Goal: Information Seeking & Learning: Learn about a topic

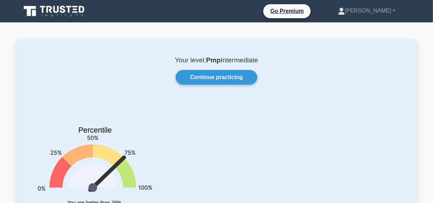
click at [208, 78] on link "Continue practicing" at bounding box center [216, 77] width 81 height 15
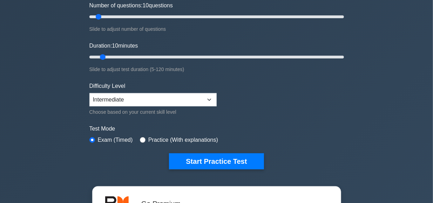
scroll to position [95, 0]
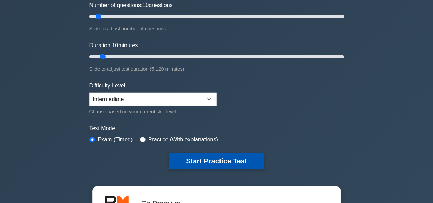
click at [212, 158] on button "Start Practice Test" at bounding box center [216, 161] width 95 height 16
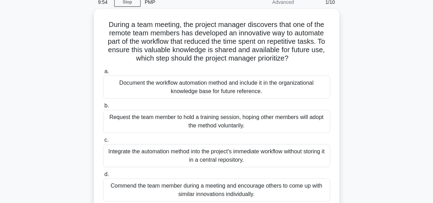
scroll to position [32, 0]
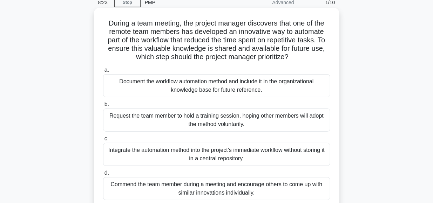
click at [209, 121] on div "Request the team member to hold a training session, hoping other members will a…" at bounding box center [216, 120] width 227 height 23
click at [103, 107] on input "b. Request the team member to hold a training session, hoping other members wil…" at bounding box center [103, 104] width 0 height 5
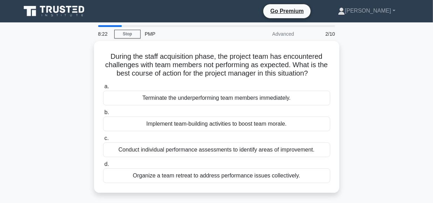
scroll to position [0, 0]
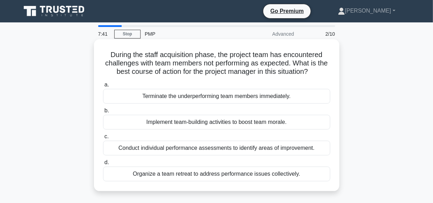
click at [205, 122] on div "Implement team-building activities to boost team morale." at bounding box center [216, 122] width 227 height 15
click at [103, 113] on input "b. Implement team-building activities to boost team morale." at bounding box center [103, 111] width 0 height 5
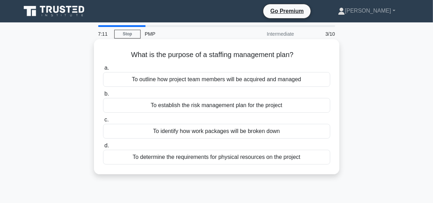
click at [246, 80] on div "To outline how project team members will be acquired and managed" at bounding box center [216, 79] width 227 height 15
click at [103, 71] on input "a. To outline how project team members will be acquired and managed" at bounding box center [103, 68] width 0 height 5
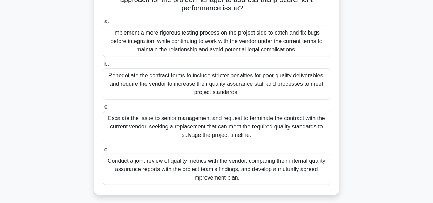
scroll to position [108, 0]
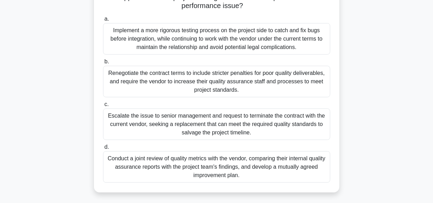
click at [186, 166] on div "Conduct a joint review of quality metrics with the vendor, comparing their inte…" at bounding box center [216, 168] width 227 height 32
click at [103, 150] on input "d. Conduct a joint review of quality metrics with the vendor, comparing their i…" at bounding box center [103, 147] width 0 height 5
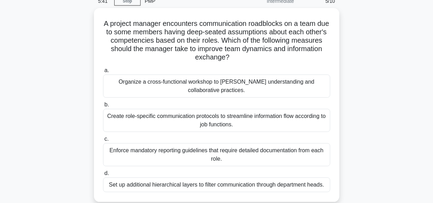
scroll to position [33, 0]
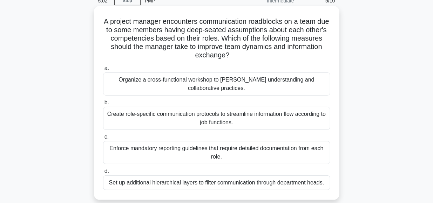
click at [211, 81] on div "Organize a cross-functional workshop to foster understanding and collaborative …" at bounding box center [216, 84] width 227 height 23
click at [103, 71] on input "a. Organize a cross-functional workshop to foster understanding and collaborati…" at bounding box center [103, 68] width 0 height 5
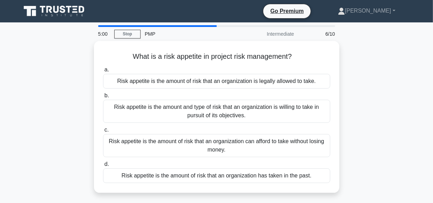
scroll to position [0, 0]
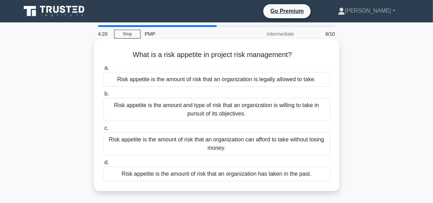
click at [248, 108] on div "Risk appetite is the amount and type of risk that an organization is willing to…" at bounding box center [216, 109] width 227 height 23
click at [103, 96] on input "b. Risk appetite is the amount and type of risk that an organization is willing…" at bounding box center [103, 94] width 0 height 5
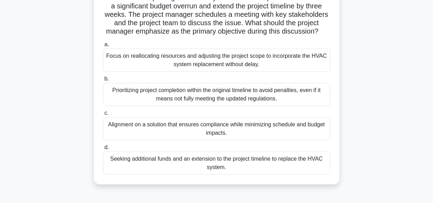
scroll to position [127, 0]
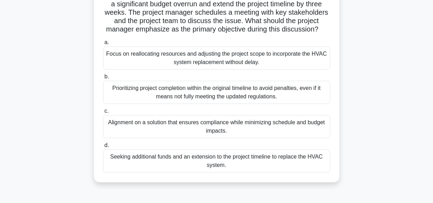
click at [211, 59] on div "Focus on reallocating resources and adjusting the project scope to incorporate …" at bounding box center [216, 58] width 227 height 23
click at [103, 45] on input "a. Focus on reallocating resources and adjusting the project scope to incorpora…" at bounding box center [103, 42] width 0 height 5
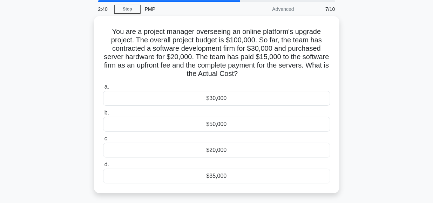
scroll to position [25, 0]
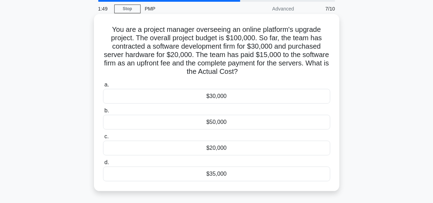
click at [216, 172] on div "$35,000" at bounding box center [216, 174] width 227 height 15
click at [103, 165] on input "d. $35,000" at bounding box center [103, 163] width 0 height 5
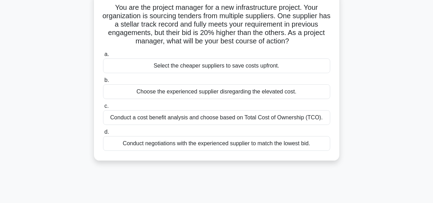
scroll to position [49, 0]
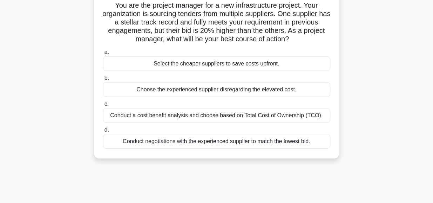
click at [220, 141] on div "Conduct negotiations with the experienced supplier to match the lowest bid." at bounding box center [216, 141] width 227 height 15
click at [103, 133] on input "d. Conduct negotiations with the experienced supplier to match the lowest bid." at bounding box center [103, 130] width 0 height 5
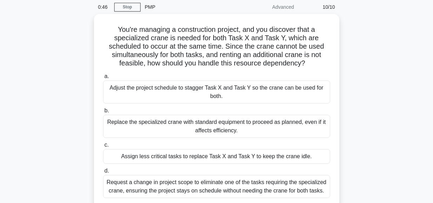
scroll to position [28, 0]
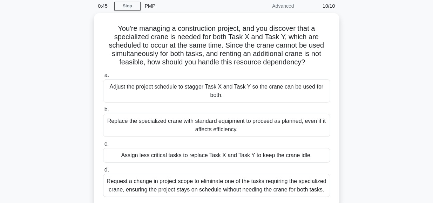
click at [392, 111] on div "You're managing a construction project, and you discover that a specialized cra…" at bounding box center [217, 114] width 400 height 203
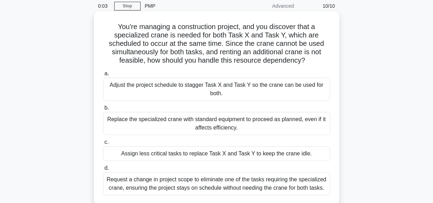
click at [234, 157] on div "Assign less critical tasks to replace Task X and Task Y to keep the crane idle." at bounding box center [216, 154] width 227 height 15
click at [103, 145] on input "c. Assign less critical tasks to replace Task X and Task Y to keep the crane id…" at bounding box center [103, 142] width 0 height 5
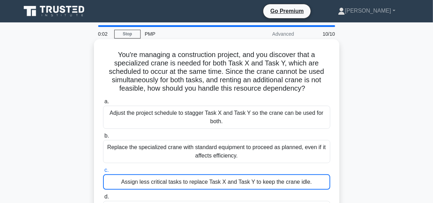
scroll to position [0, 0]
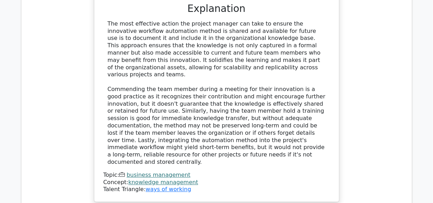
scroll to position [860, 0]
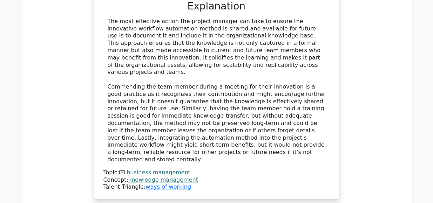
click at [340, 159] on div "During a team meeting, the project manager discovers that one of the remote tea…" at bounding box center [217, 10] width 380 height 415
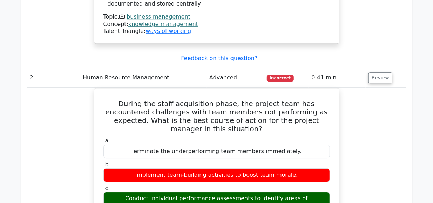
scroll to position [1018, 0]
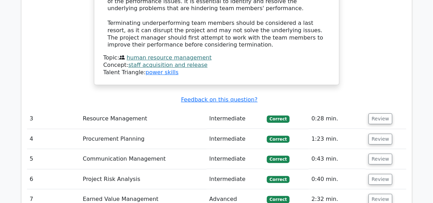
scroll to position [1342, 0]
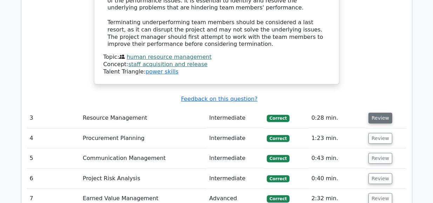
click at [376, 113] on button "Review" at bounding box center [381, 118] width 24 height 11
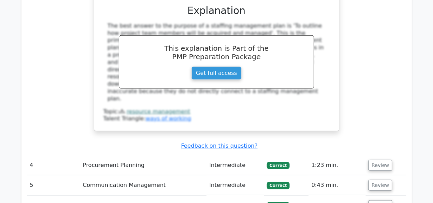
scroll to position [1593, 0]
click at [377, 160] on button "Review" at bounding box center [381, 165] width 24 height 11
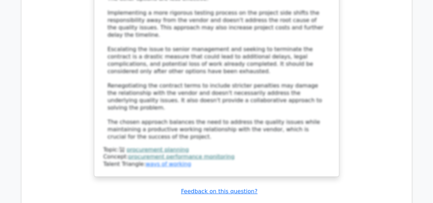
scroll to position [2190, 0]
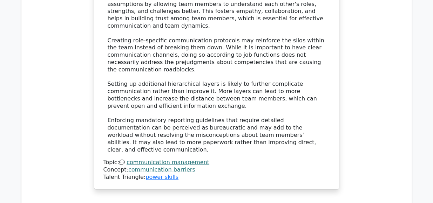
scroll to position [2643, 0]
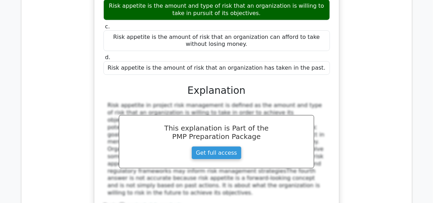
scroll to position [2942, 0]
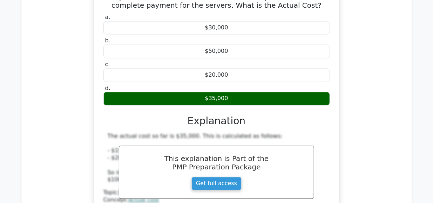
scroll to position [3265, 0]
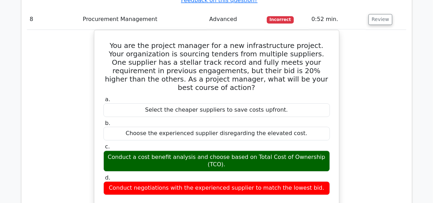
scroll to position [3520, 0]
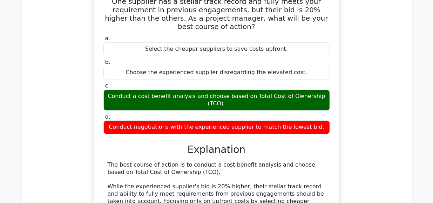
scroll to position [3581, 0]
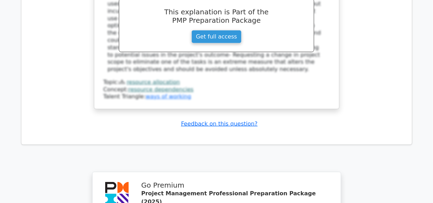
scroll to position [4233, 0]
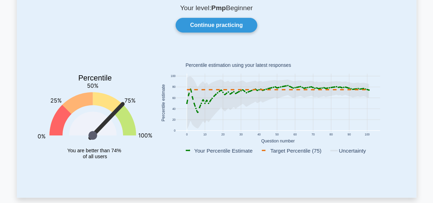
scroll to position [62, 0]
